Goal: Task Accomplishment & Management: Manage account settings

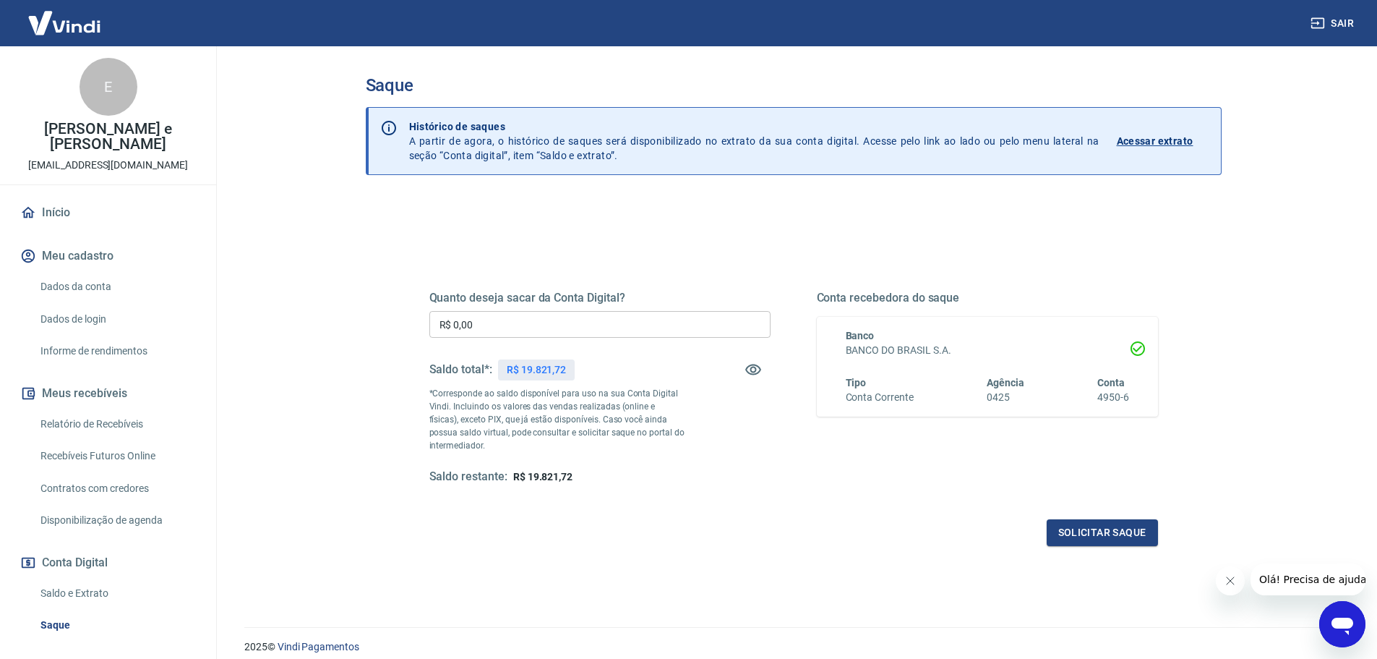
click at [568, 319] on input "R$ 0,00" at bounding box center [600, 324] width 341 height 27
type input "R$ 18.821,72"
click at [1116, 528] on button "Solicitar saque" at bounding box center [1102, 532] width 111 height 27
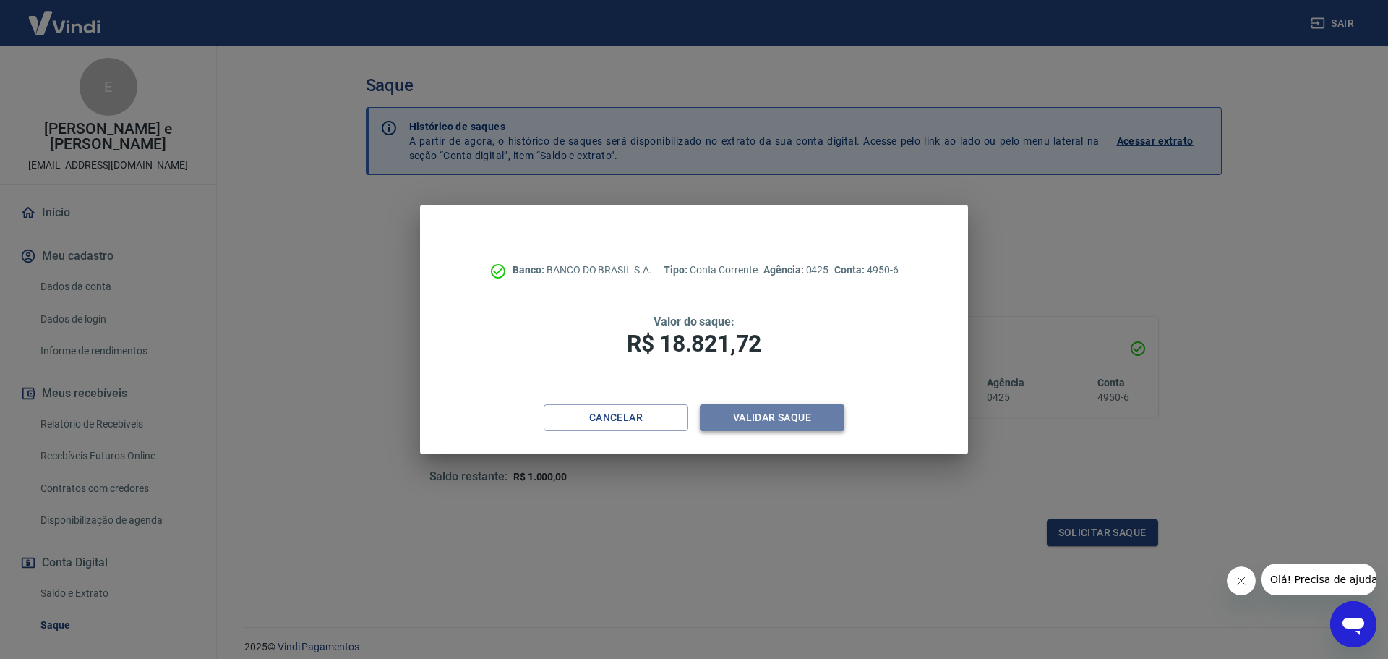
click at [839, 427] on button "Validar saque" at bounding box center [772, 417] width 145 height 27
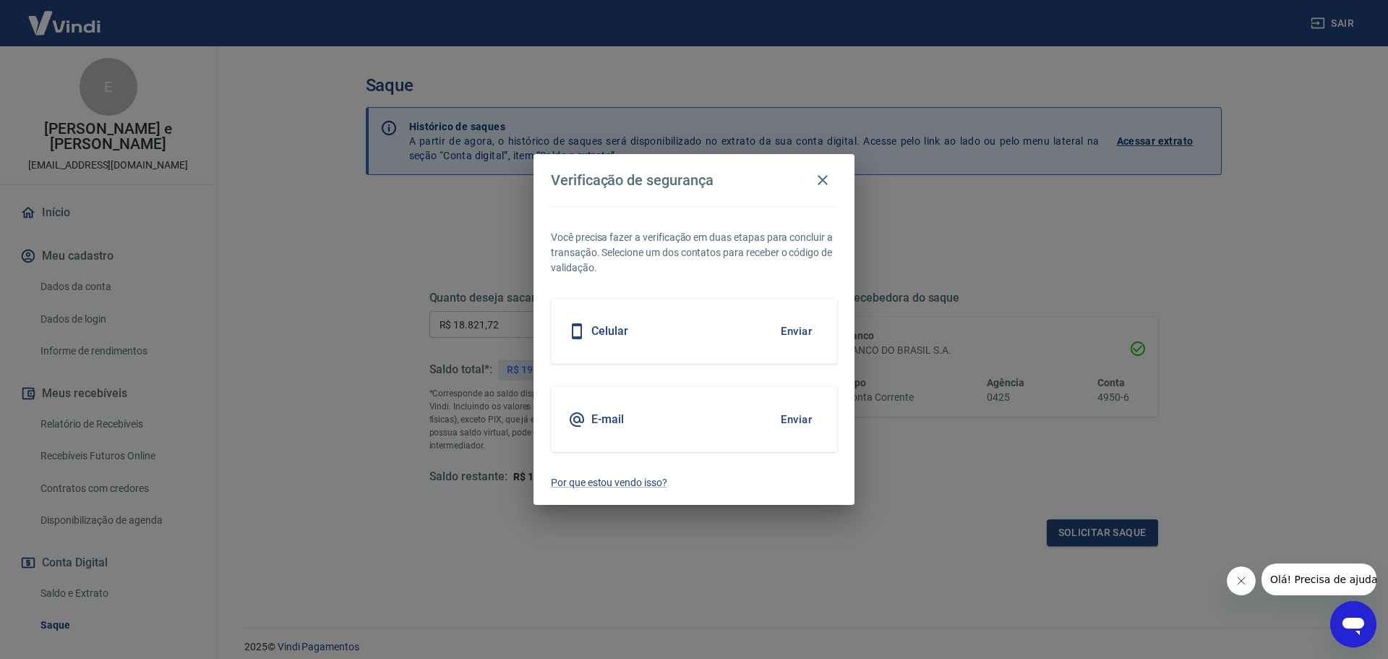
drag, startPoint x: 793, startPoint y: 416, endPoint x: 667, endPoint y: 383, distance: 131.0
click at [792, 416] on button "Enviar" at bounding box center [796, 419] width 47 height 30
click at [796, 419] on body "Sair E [PERSON_NAME] e [PERSON_NAME] [EMAIL_ADDRESS][DOMAIN_NAME] Início Meu ca…" at bounding box center [694, 329] width 1388 height 659
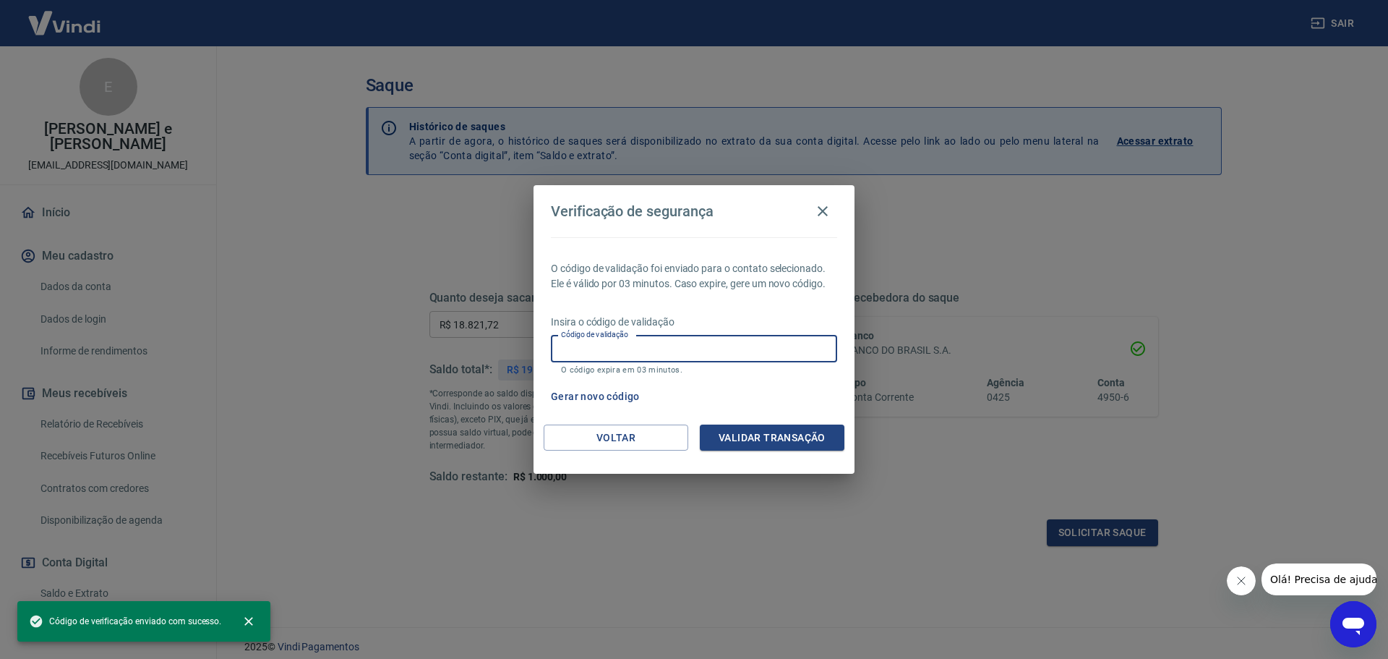
click at [652, 353] on input "Código de validação" at bounding box center [694, 349] width 286 height 27
paste input "258642"
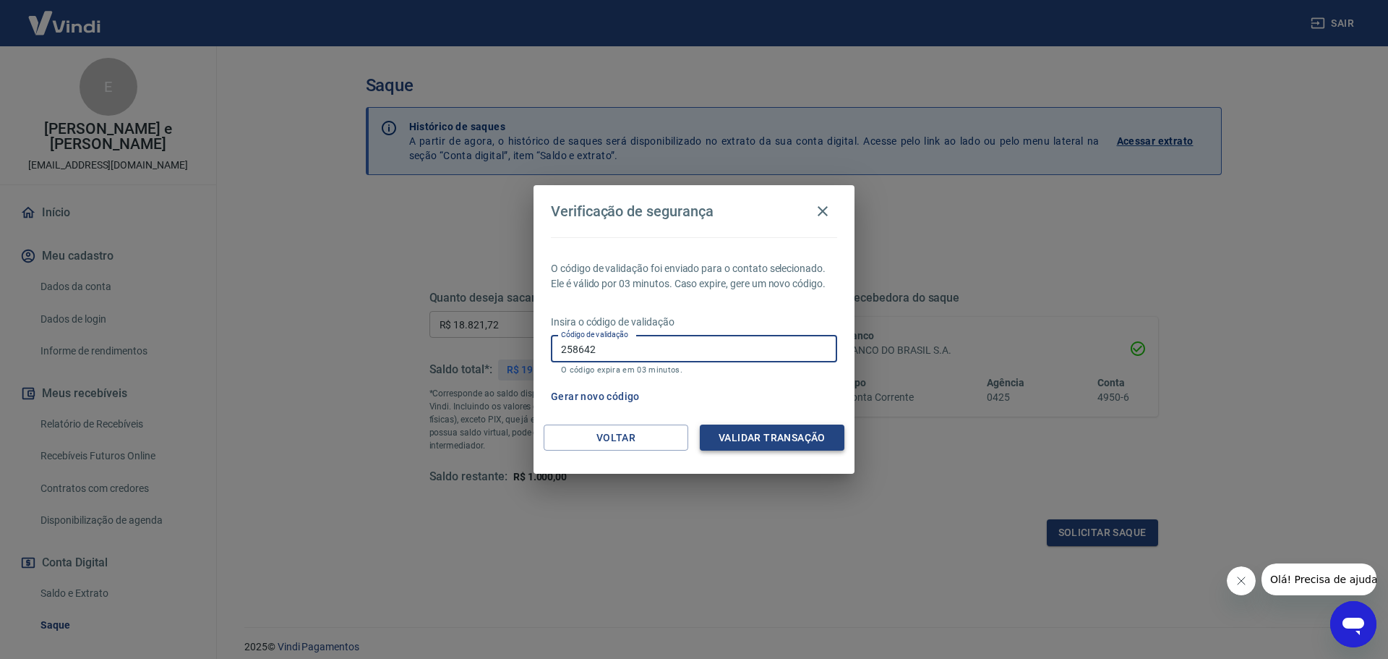
type input "258642"
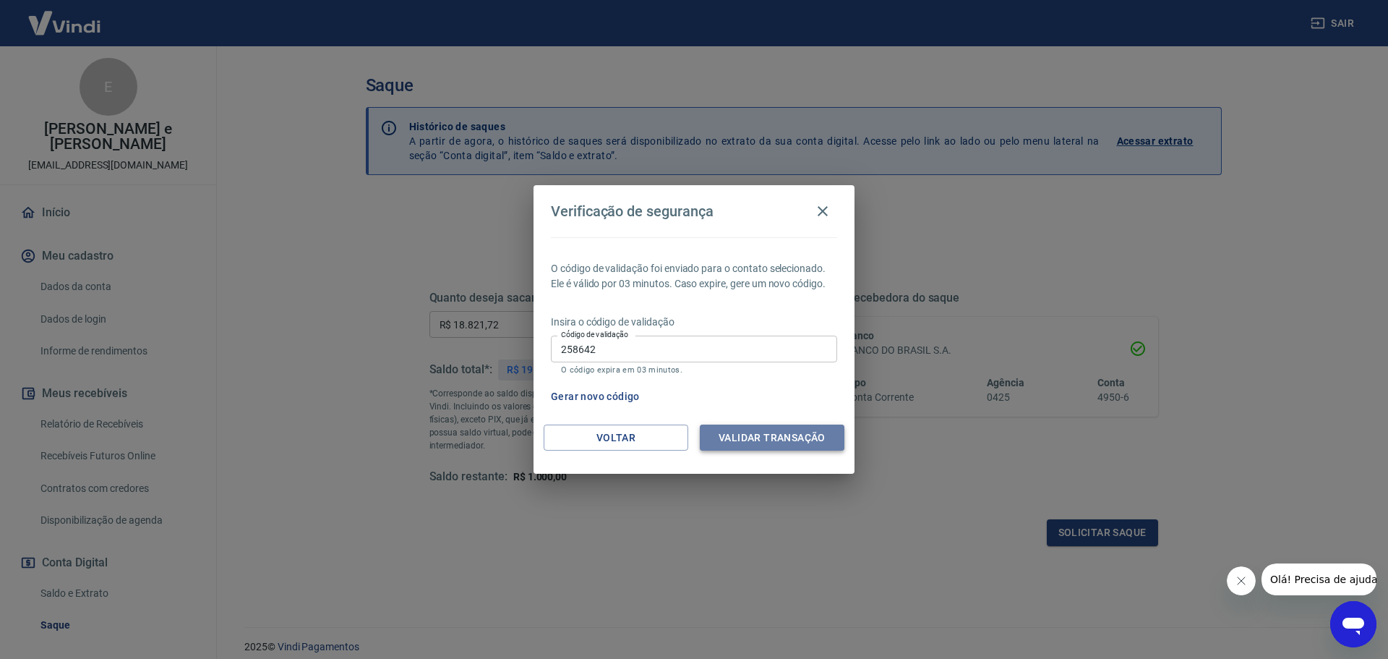
click at [781, 425] on button "Validar transação" at bounding box center [772, 437] width 145 height 27
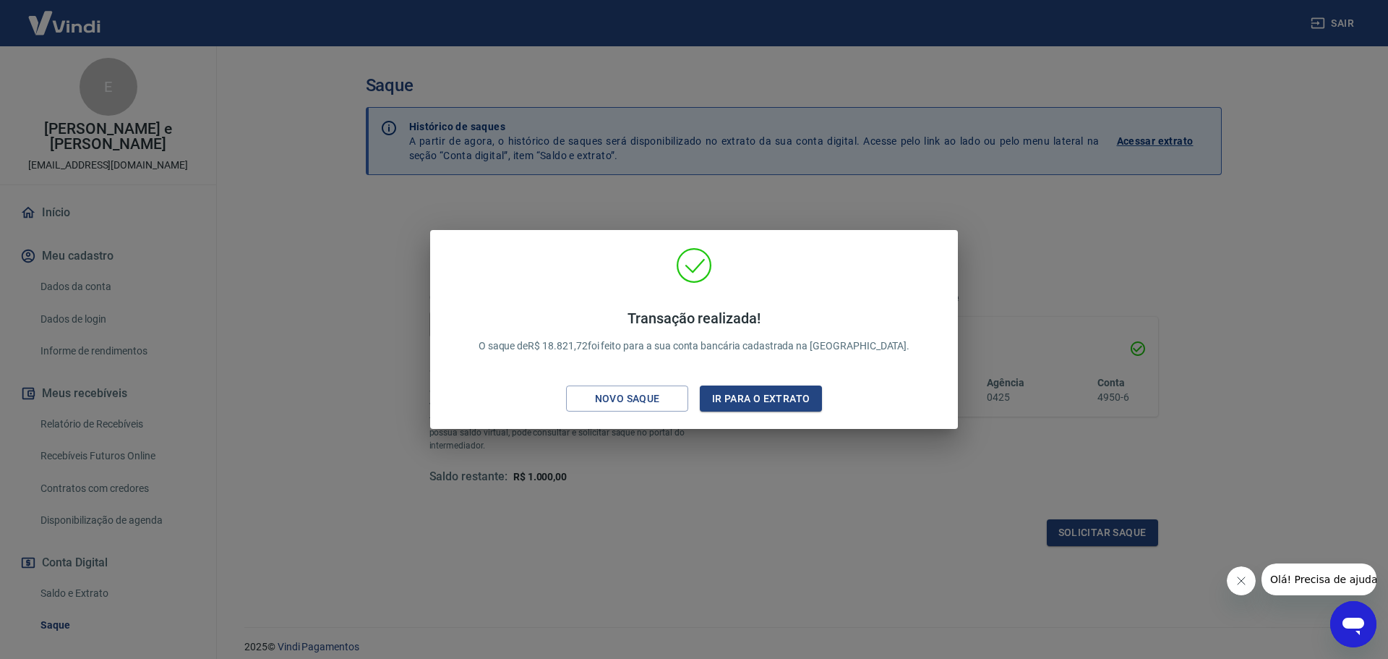
click at [991, 213] on div "Transação realizada! O saque de R$ 18.821,72 foi feito para a sua conta bancári…" at bounding box center [694, 329] width 1388 height 659
